Goal: Task Accomplishment & Management: Use online tool/utility

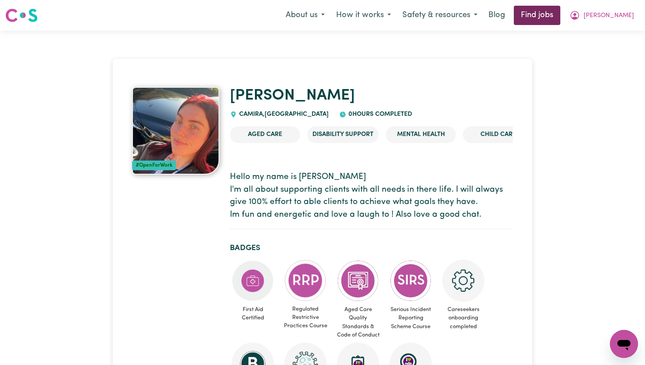
click at [541, 19] on link "Find jobs" at bounding box center [537, 15] width 47 height 19
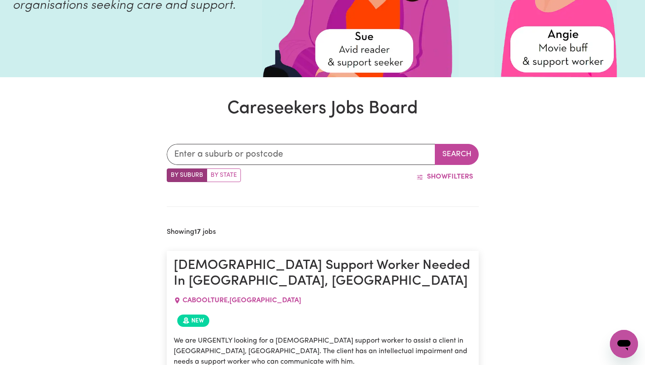
scroll to position [157, 0]
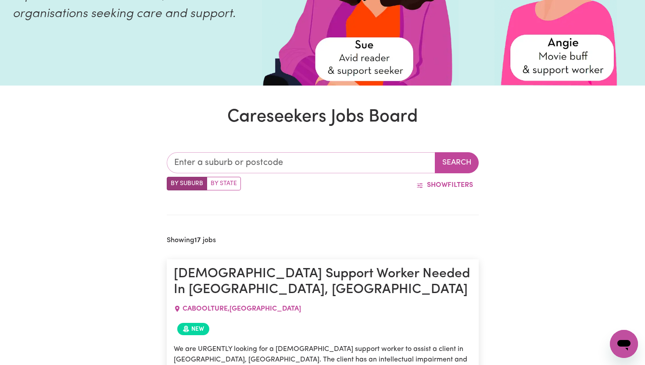
click at [224, 162] on input "text" at bounding box center [301, 162] width 269 height 21
type input "4300"
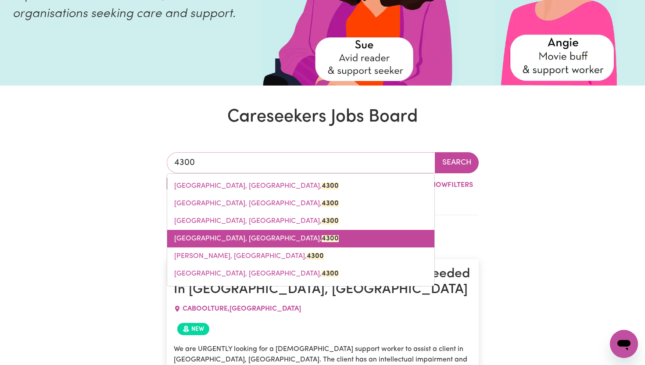
click at [224, 238] on span "[GEOGRAPHIC_DATA], [GEOGRAPHIC_DATA], 4300" at bounding box center [256, 238] width 165 height 7
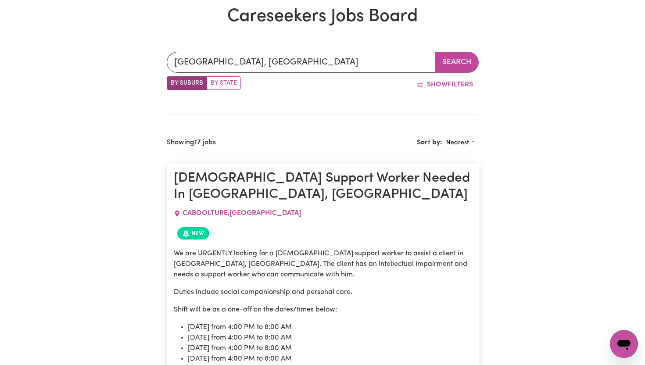
scroll to position [150, 0]
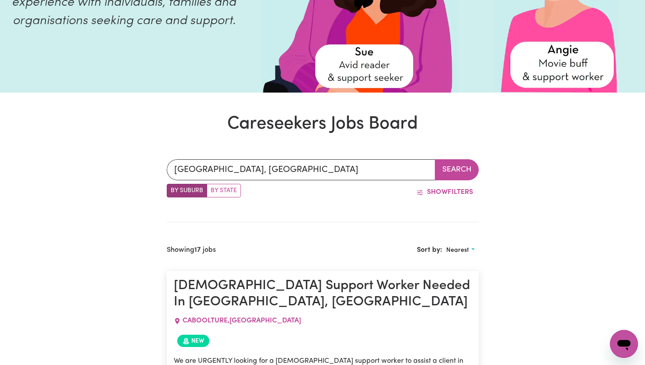
click at [458, 171] on button "Search" at bounding box center [457, 169] width 44 height 21
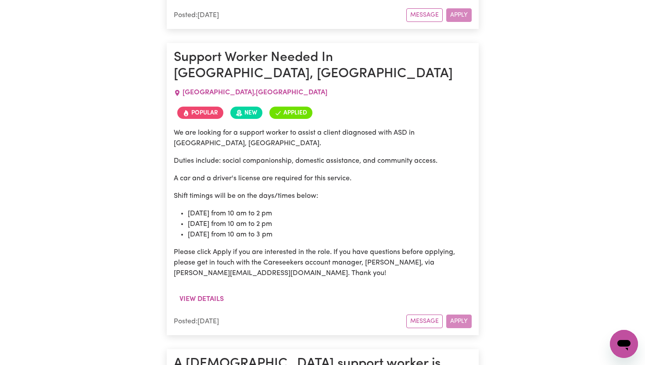
scroll to position [676, 0]
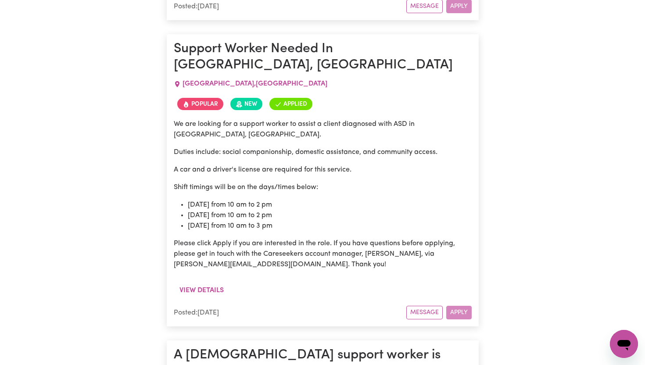
click at [458, 306] on div "Message Apply" at bounding box center [439, 313] width 65 height 14
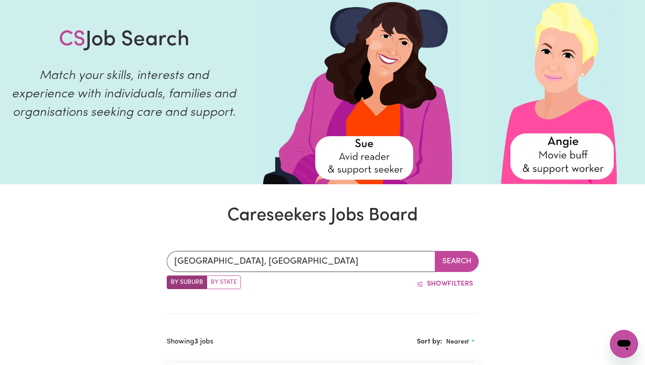
scroll to position [74, 0]
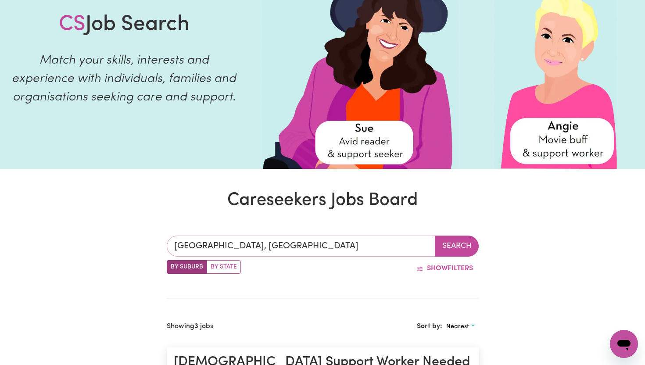
click at [274, 247] on input "[GEOGRAPHIC_DATA], [GEOGRAPHIC_DATA]" at bounding box center [301, 246] width 269 height 21
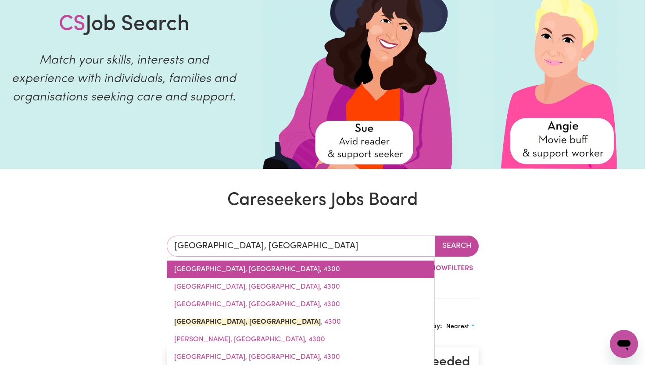
click at [231, 268] on span "[GEOGRAPHIC_DATA], [GEOGRAPHIC_DATA], 4300" at bounding box center [257, 269] width 166 height 7
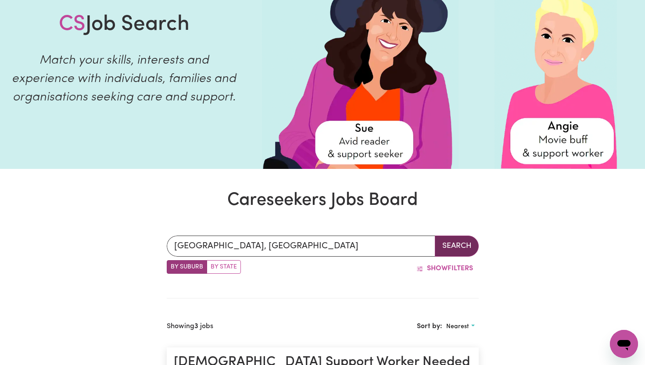
click at [450, 249] on button "Search" at bounding box center [457, 246] width 44 height 21
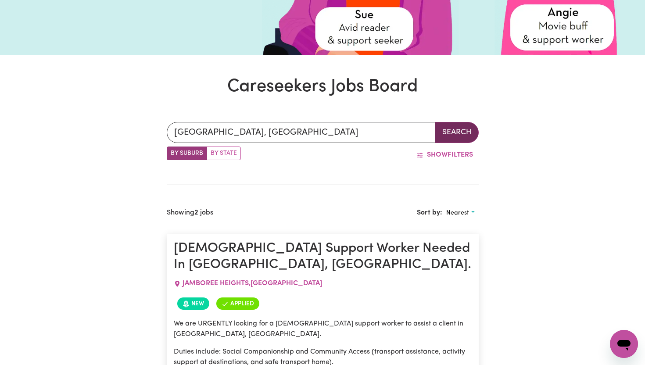
scroll to position [251, 0]
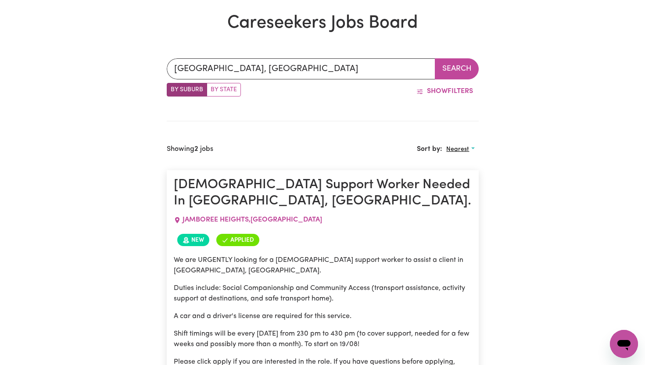
click at [462, 154] on button "Nearest" at bounding box center [461, 150] width 36 height 14
click at [464, 188] on link "Most recent" at bounding box center [477, 188] width 69 height 18
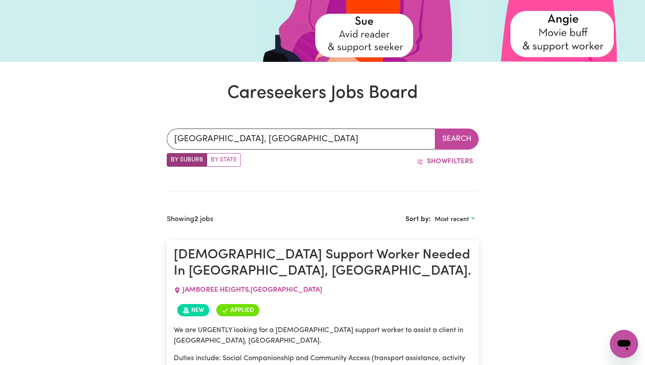
scroll to position [170, 0]
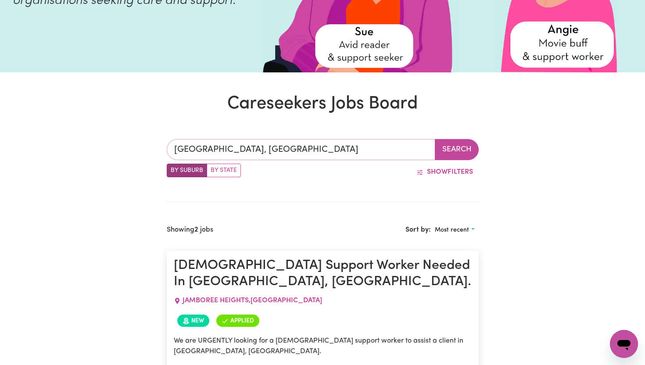
type input "[GEOGRAPHIC_DATA], [GEOGRAPHIC_DATA], 4300"
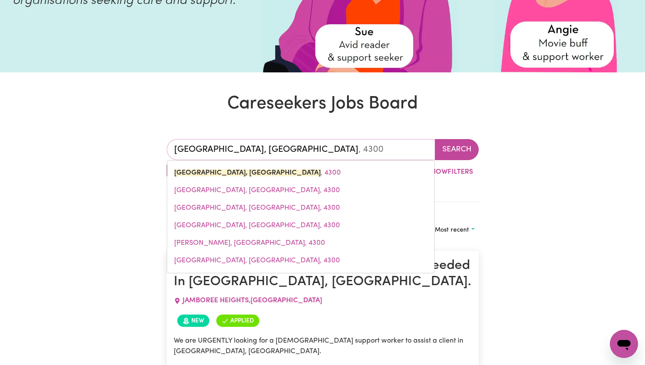
click at [335, 156] on input "[GEOGRAPHIC_DATA], [GEOGRAPHIC_DATA]" at bounding box center [301, 149] width 269 height 21
drag, startPoint x: 360, startPoint y: 149, endPoint x: 10, endPoint y: 132, distance: 350.8
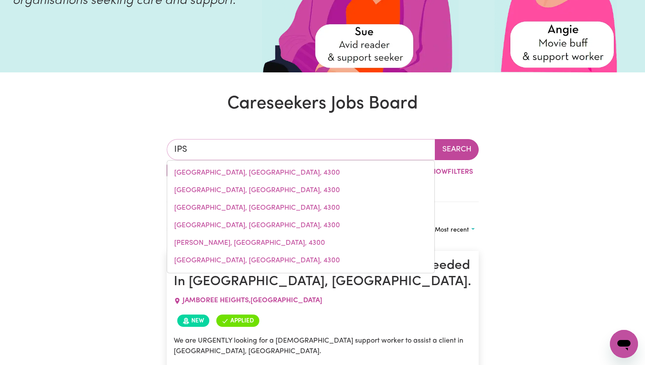
type input "IPSW"
type input "[GEOGRAPHIC_DATA], [GEOGRAPHIC_DATA], 4305"
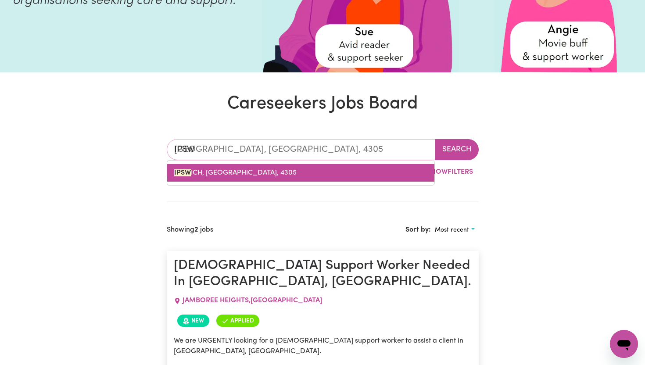
click at [196, 178] on link "IPSW ICH, [GEOGRAPHIC_DATA], 4305" at bounding box center [300, 173] width 267 height 18
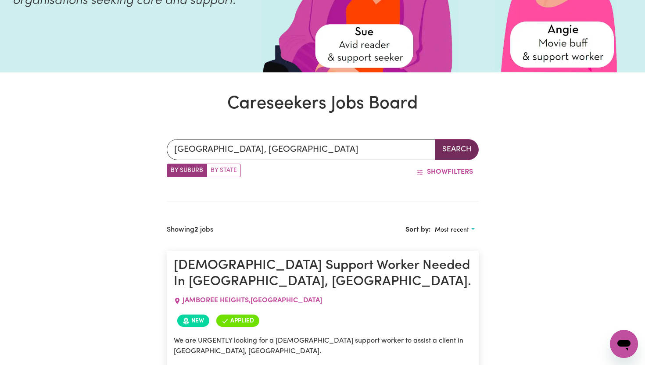
click at [448, 147] on button "Search" at bounding box center [457, 149] width 44 height 21
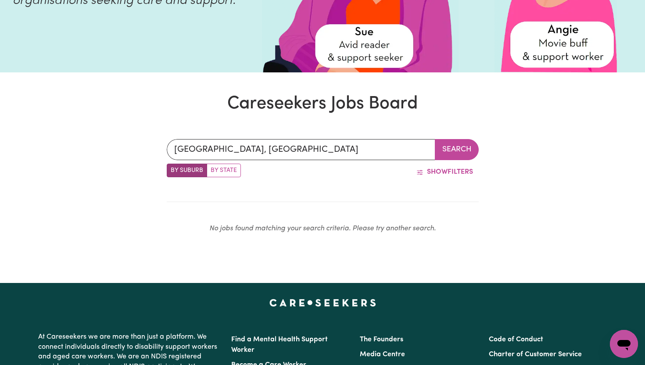
scroll to position [232, 0]
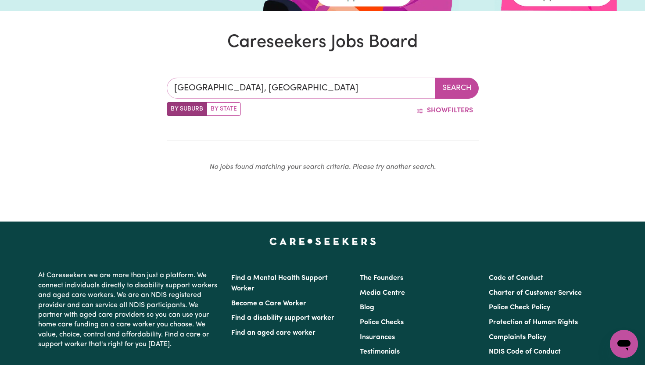
type input "[GEOGRAPHIC_DATA], [GEOGRAPHIC_DATA], 4305"
click at [293, 87] on input "[GEOGRAPHIC_DATA], [GEOGRAPHIC_DATA]" at bounding box center [301, 88] width 269 height 21
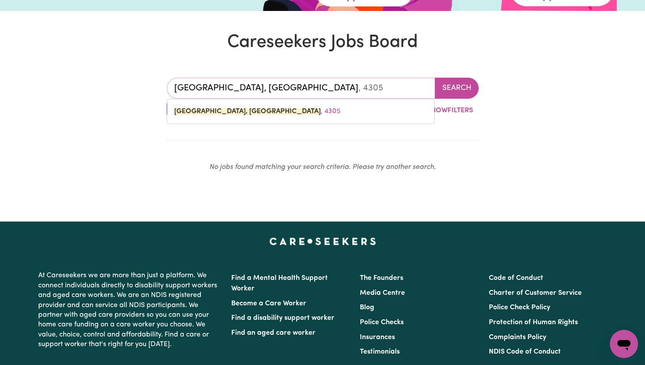
drag, startPoint x: 293, startPoint y: 87, endPoint x: 0, endPoint y: 76, distance: 293.5
click at [0, 76] on div "[GEOGRAPHIC_DATA], [GEOGRAPHIC_DATA] Search By Suburb By State Show Filters No …" at bounding box center [322, 129] width 645 height 144
